Goal: Transaction & Acquisition: Download file/media

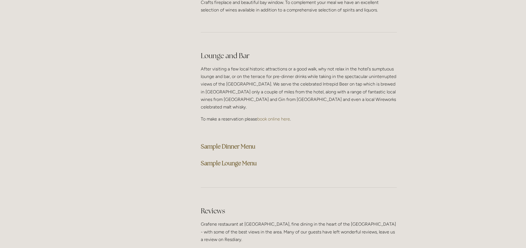
scroll to position [1455, 0]
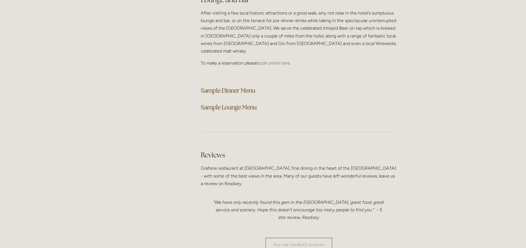
click at [225, 87] on strong "Sample Dinner Menu" at bounding box center [228, 91] width 55 height 8
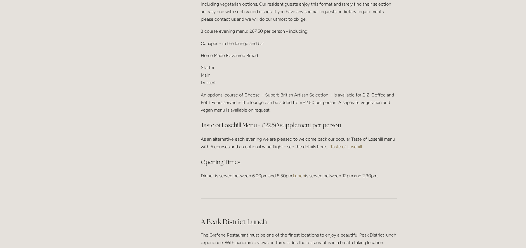
scroll to position [699, 0]
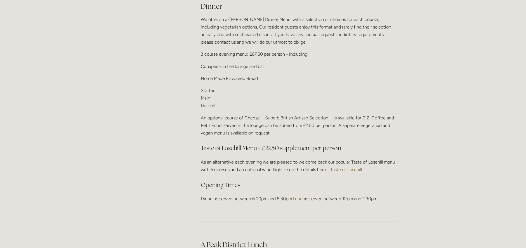
click at [352, 167] on link "Taste of Losehill" at bounding box center [346, 169] width 32 height 5
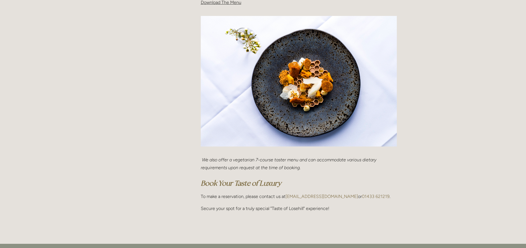
scroll to position [196, 0]
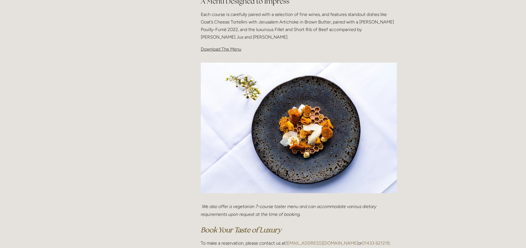
click at [215, 49] on span "Download The Menu" at bounding box center [221, 48] width 41 height 5
click at [274, 49] on p "Download The Menu" at bounding box center [299, 49] width 196 height 8
click at [222, 50] on span "Download The Menu" at bounding box center [221, 48] width 41 height 5
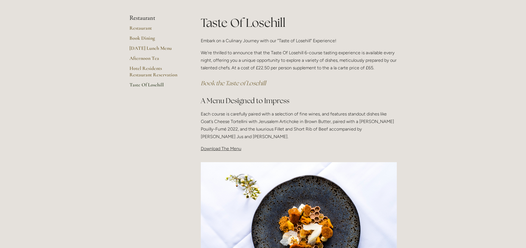
scroll to position [0, 0]
